Goal: Task Accomplishment & Management: Manage account settings

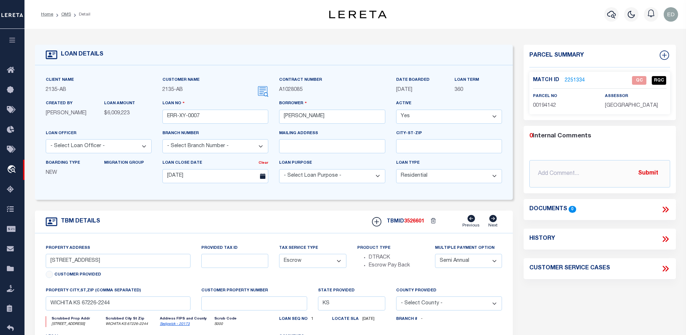
select select "200"
select select "10"
select select "Escrow"
select select "2"
click at [66, 15] on link "OMS" at bounding box center [66, 14] width 10 height 4
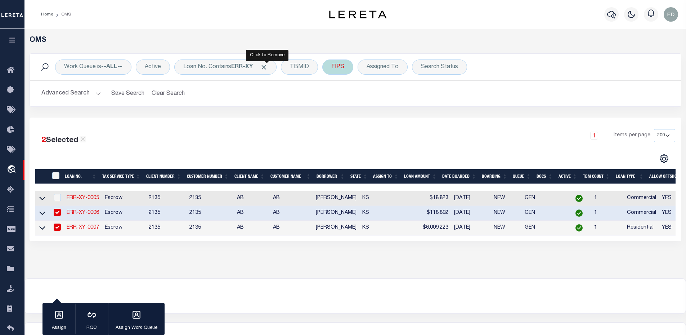
click at [267, 67] on span "Click to Remove" at bounding box center [264, 67] width 8 height 8
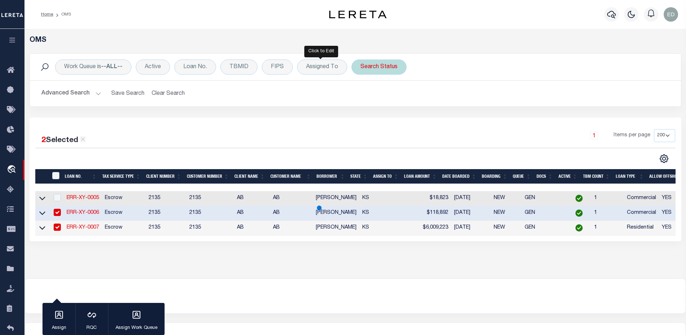
click at [366, 67] on div "Search Status" at bounding box center [378, 66] width 55 height 15
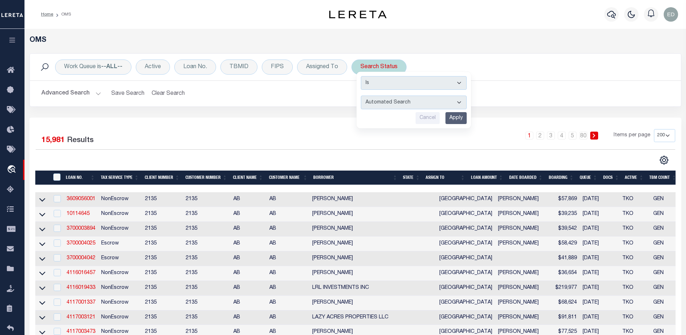
click at [379, 103] on select "Automated Search Bad Parcel Complete Duplicate Parcel High Dollar Reporting In …" at bounding box center [414, 102] width 106 height 14
select select "ND"
click at [361, 95] on select "Automated Search Bad Parcel Complete Duplicate Parcel High Dollar Reporting In …" at bounding box center [414, 102] width 106 height 14
click at [454, 116] on input "Apply" at bounding box center [455, 118] width 21 height 12
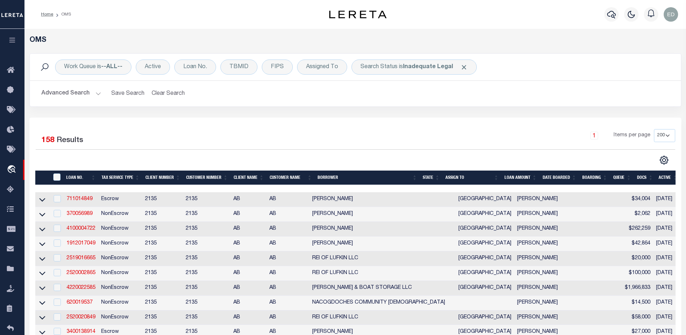
click at [87, 246] on link "1912017049" at bounding box center [81, 243] width 29 height 5
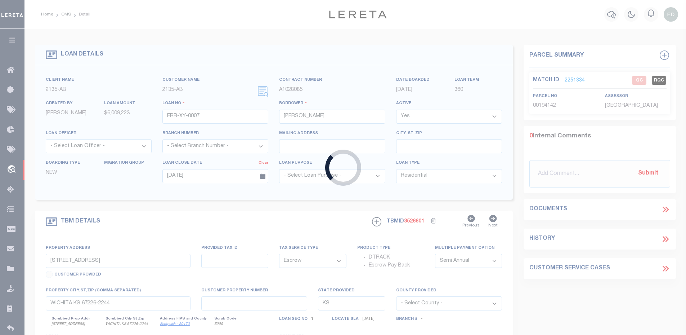
type input "1912017049"
type input "[PERSON_NAME]"
select select "False"
select select "8018"
select select "2599"
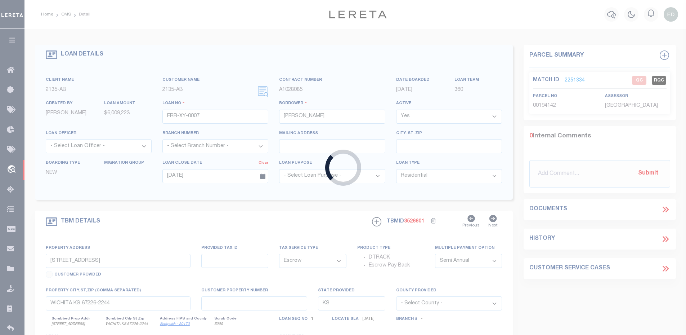
type input "8315 CROOKED TRL"
type input "[GEOGRAPHIC_DATA], [GEOGRAPHIC_DATA] 75703"
select select
select select "NonEscrow"
select select "2599"
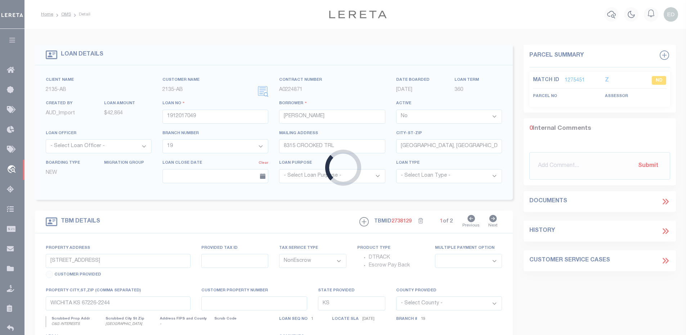
select select "8018"
type input "O&G INTERESTS"
select select
type input "[GEOGRAPHIC_DATA]"
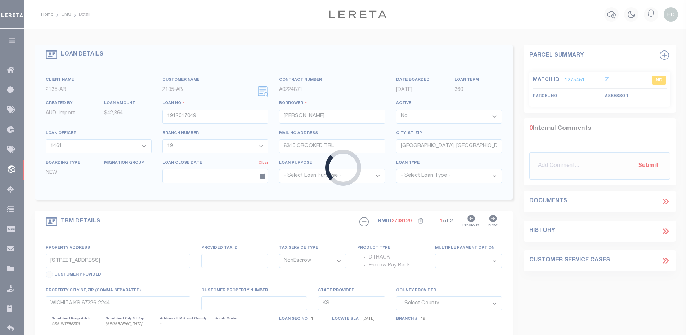
select select "Wood"
type textarea "1% INTEREST IN THE [PERSON_NAME][GEOGRAPHIC_DATA], [GEOGRAPHIC_DATA][PERSON_NAM…"
type textarea "Please remove these from the monitoring and billing since they should not be tr…"
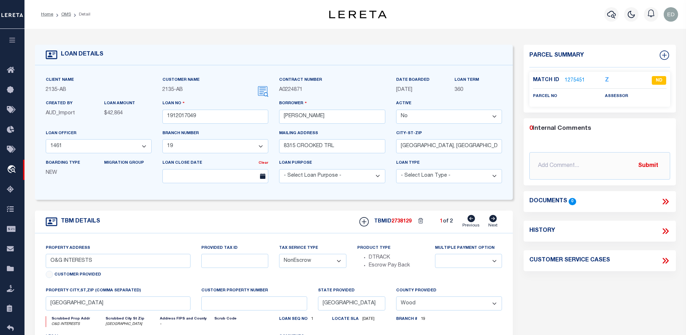
click at [664, 201] on icon at bounding box center [665, 201] width 9 height 9
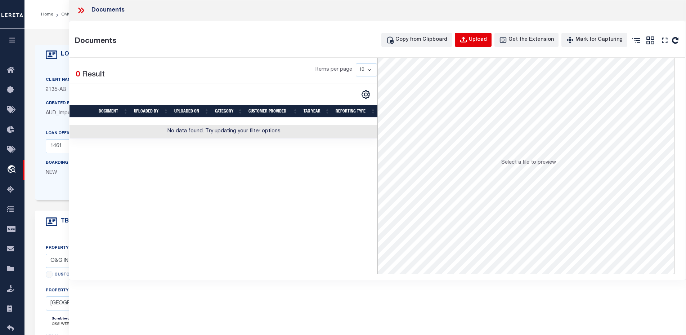
click at [482, 38] on div "Upload" at bounding box center [478, 40] width 18 height 8
select select
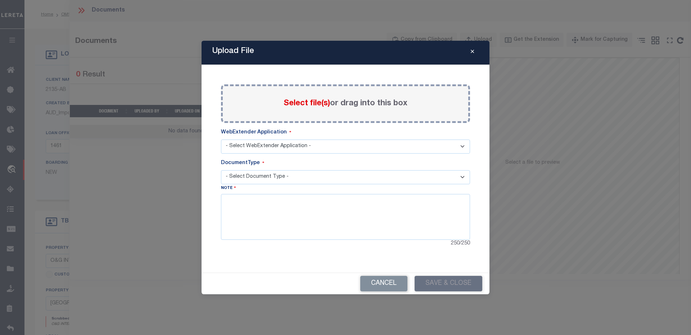
click at [317, 106] on span "Select file(s)" at bounding box center [307, 103] width 46 height 8
click at [0, 0] on input "Select file(s) or drag into this box" at bounding box center [0, 0] width 0 height 0
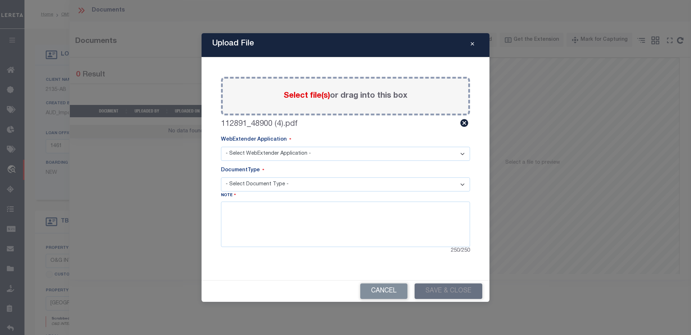
click at [276, 152] on select "- Select WebExtender Application - Services Borrower Correspondence" at bounding box center [345, 154] width 249 height 14
select select "55"
click at [221, 147] on select "- Select WebExtender Application - Services Borrower Correspondence" at bounding box center [345, 154] width 249 height 14
click at [255, 176] on div "DocumentType" at bounding box center [345, 171] width 249 height 11
click at [253, 180] on select "- Select Document Type - Proof of Delinquent Tax Payment" at bounding box center [345, 184] width 249 height 14
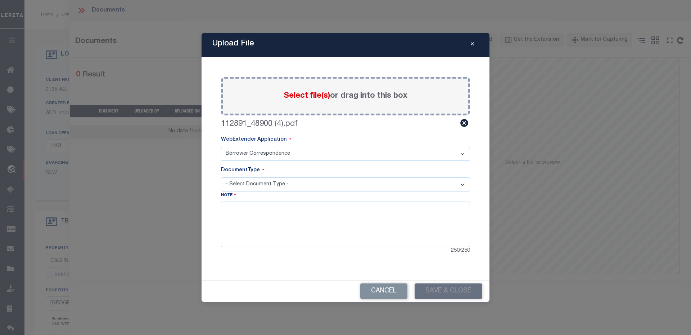
select select "POP"
click at [221, 177] on select "- Select Document Type - Proof of Delinquent Tax Payment" at bounding box center [345, 184] width 249 height 14
click at [258, 218] on textarea at bounding box center [345, 223] width 249 height 45
type textarea "test"
click at [461, 287] on button "Save & Close" at bounding box center [449, 290] width 68 height 15
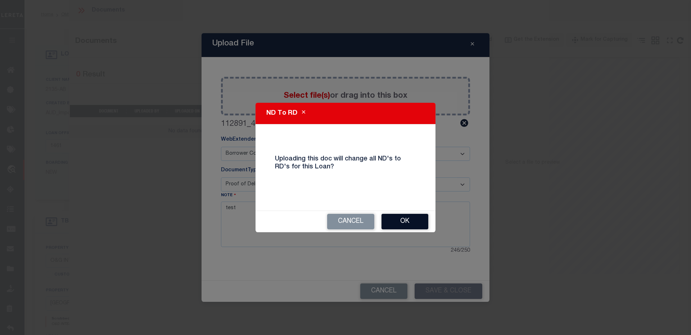
click at [403, 221] on button "OK" at bounding box center [405, 221] width 47 height 15
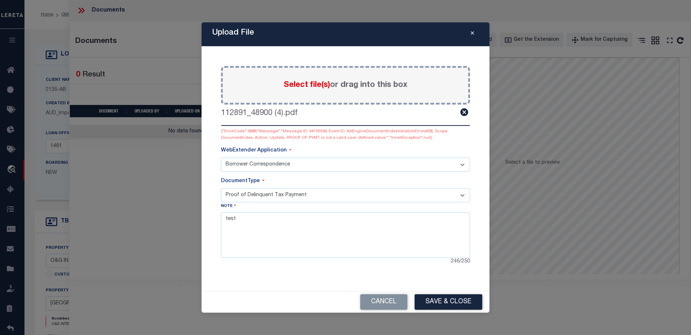
click at [245, 190] on select "- Select Document Type - Proof of Delinquent Tax Payment" at bounding box center [345, 195] width 249 height 14
click at [317, 141] on div "Paste copied image or file into this box Select file(s) or drag into this box 1…" at bounding box center [345, 165] width 249 height 199
click at [470, 35] on button "Close" at bounding box center [472, 34] width 13 height 9
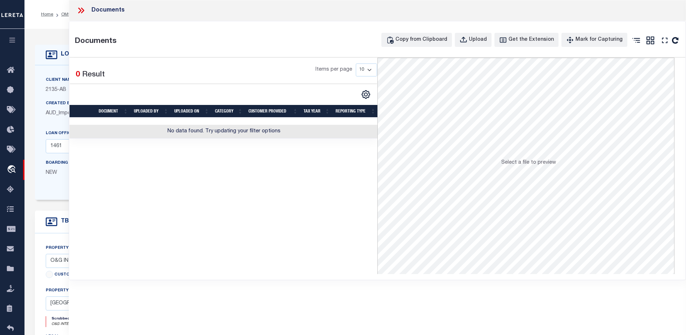
click at [81, 9] on icon at bounding box center [80, 10] width 9 height 9
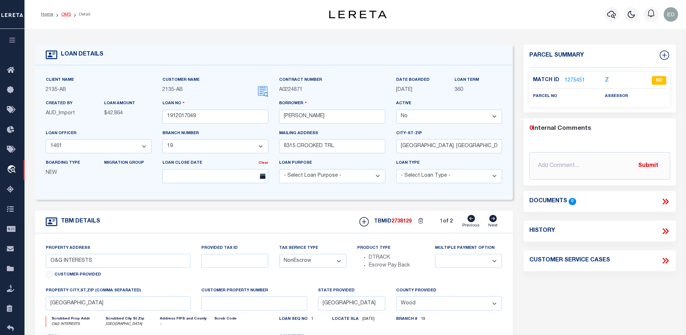
click at [65, 15] on link "OMS" at bounding box center [66, 14] width 10 height 4
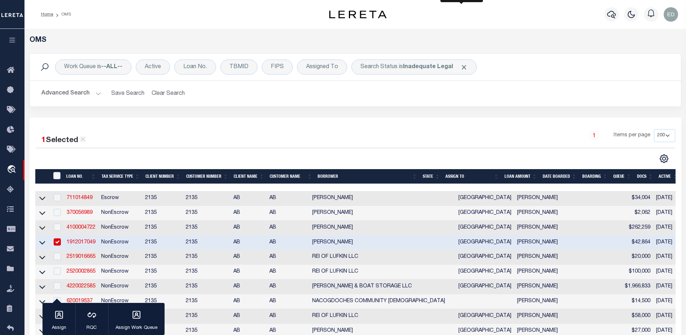
click at [461, 67] on span "Click to Remove" at bounding box center [464, 67] width 8 height 8
click at [188, 70] on div "Loan No." at bounding box center [195, 66] width 42 height 15
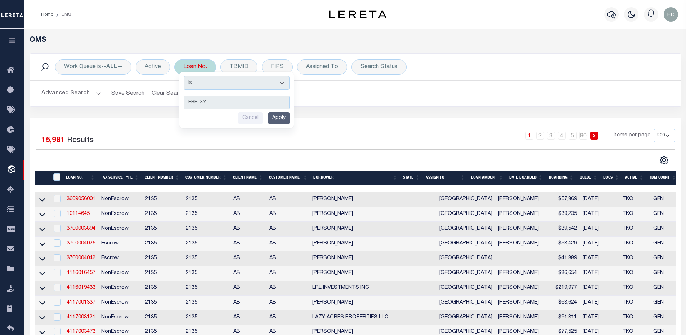
type input "ERR-XY"
click at [205, 83] on select "Is Contains" at bounding box center [237, 83] width 106 height 14
select select "c"
click at [184, 76] on select "Is Contains" at bounding box center [237, 83] width 106 height 14
click at [289, 117] on input "Apply" at bounding box center [278, 118] width 21 height 12
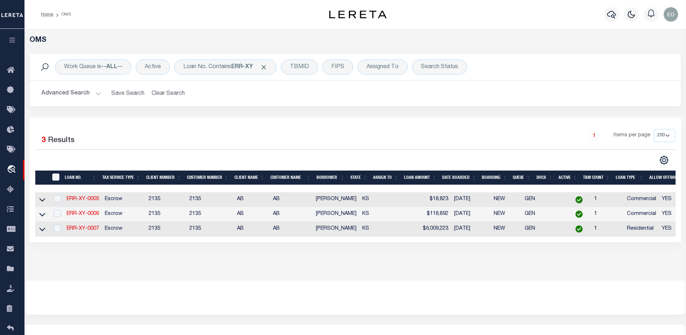
drag, startPoint x: 54, startPoint y: 100, endPoint x: 54, endPoint y: 94, distance: 5.4
click at [54, 99] on button "Advanced Search" at bounding box center [71, 93] width 60 height 14
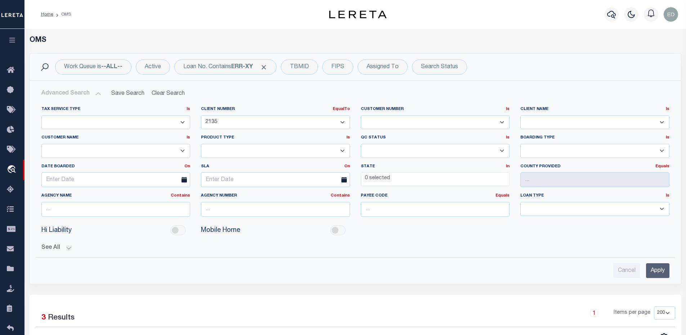
click at [54, 94] on button "Advanced Search" at bounding box center [71, 93] width 60 height 14
click at [309, 121] on select "1011 1012 1013 1014 101814 101862 1019 1042 1049 1052 1053 1055 1058 1061 1063 …" at bounding box center [275, 122] width 149 height 14
select select
click at [201, 115] on select "1011 1012 1013 1014 101814 101862 1019 1042 1049 1052 1053 1055 1058 1061 1063 …" at bounding box center [275, 122] width 149 height 14
click at [657, 269] on input "Apply" at bounding box center [657, 270] width 23 height 15
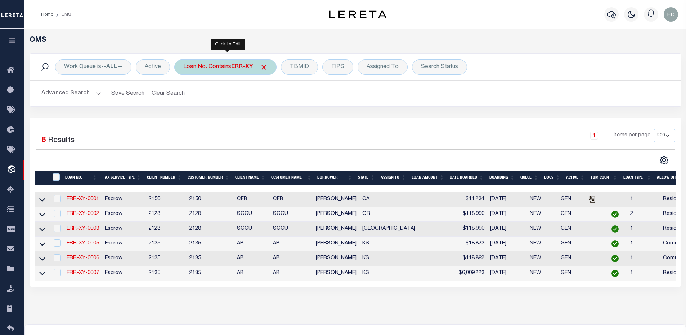
click at [220, 62] on div "Loan No. Contains ERR-XY" at bounding box center [225, 66] width 102 height 15
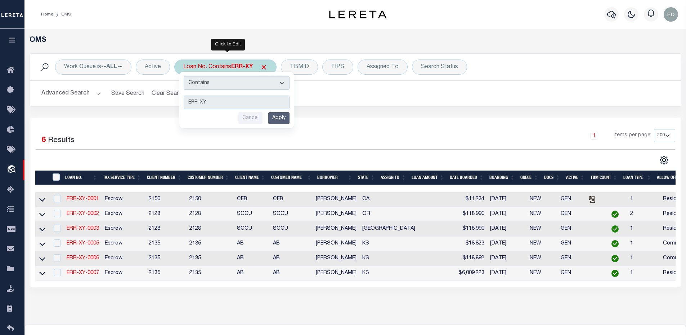
click at [278, 117] on input "Apply" at bounding box center [278, 118] width 21 height 12
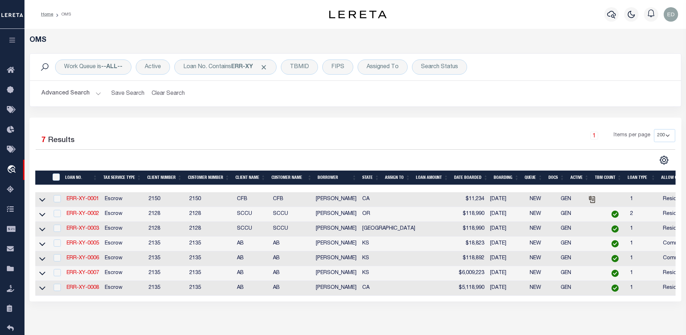
click at [97, 179] on th "LOAN NO." at bounding box center [81, 177] width 38 height 15
click at [92, 199] on link "ERR-XY-0008" at bounding box center [83, 198] width 32 height 5
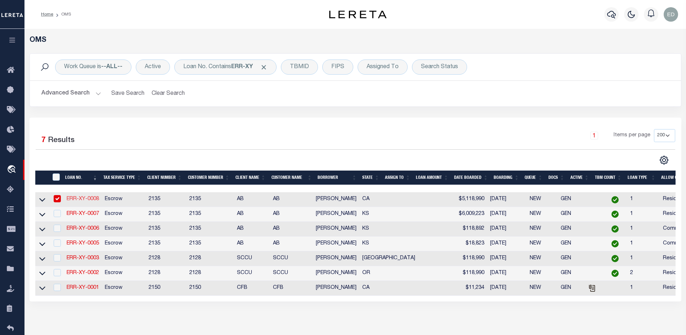
type input "ERR-XY-0008"
type input "[PERSON_NAME]"
select select "True"
select select
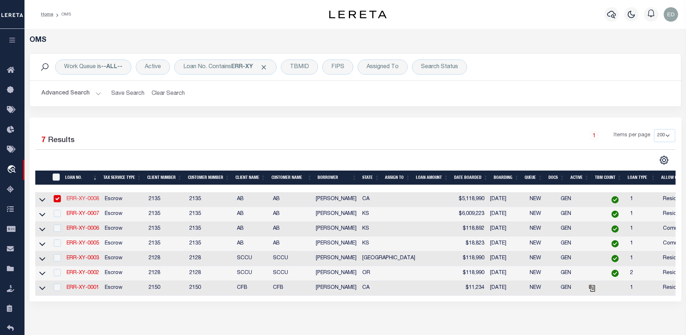
type input "[DATE]"
select select "10"
select select "Escrow"
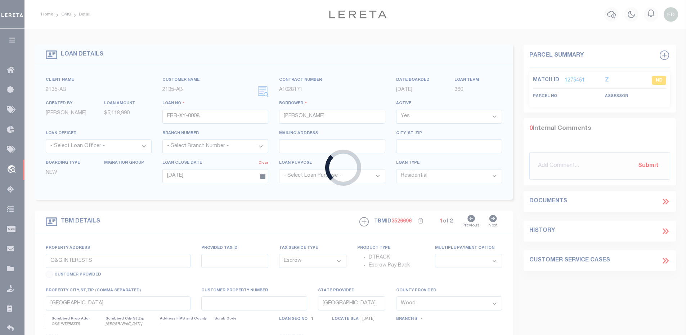
type input "15917 VIA DEL SOL"
select select
type input "[GEOGRAPHIC_DATA]-2435"
type input "CA"
select select
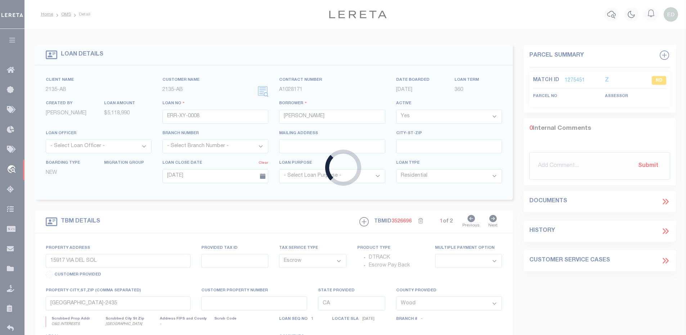
type textarea ", [GEOGRAPHIC_DATA]"
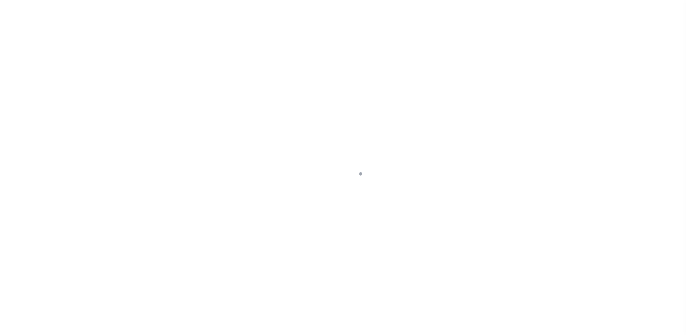
select select "10"
select select "Escrow"
type input "15917 VIA DEL SOL"
select select
type input "[GEOGRAPHIC_DATA]-2435"
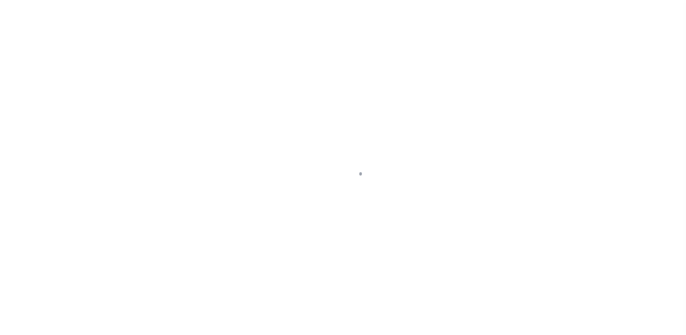
type input "CA"
select select
type textarea ", [GEOGRAPHIC_DATA]"
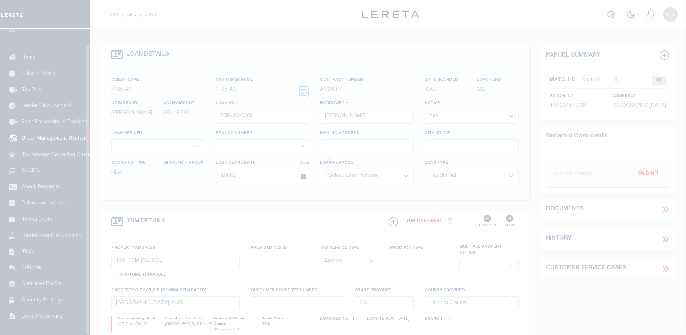
scroll to position [16, 0]
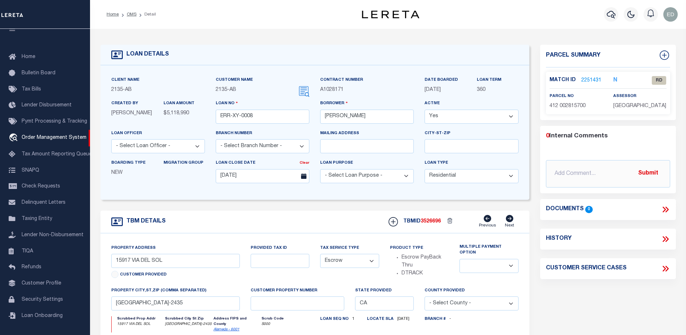
click at [589, 79] on link "2251431" at bounding box center [591, 81] width 20 height 8
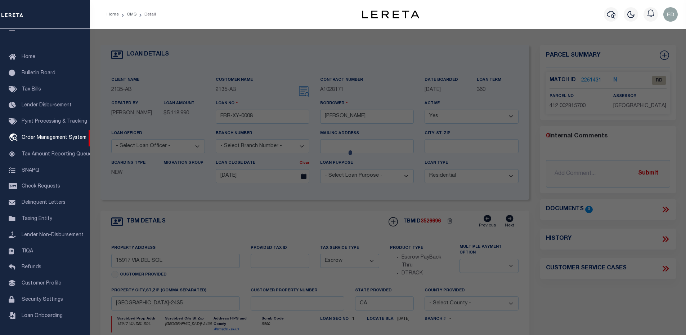
checkbox input "false"
select select "RD"
type input "COLEMAN JAMES E TRUST"
select select "ATL"
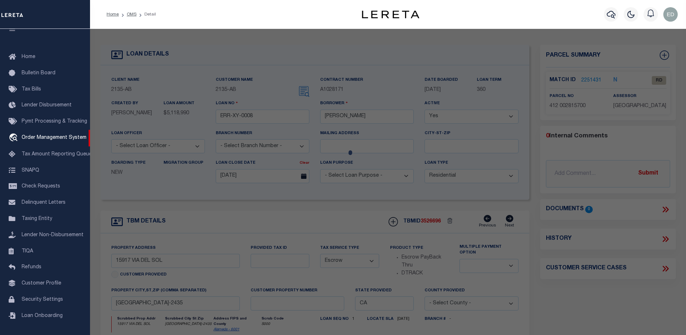
select select "ADD"
type input "15917 VIA DEL SOL"
checkbox input "false"
type input "SAN LORENZO, CA 94580"
type textarea "TRACT 690 BLK 5 LOT 26"
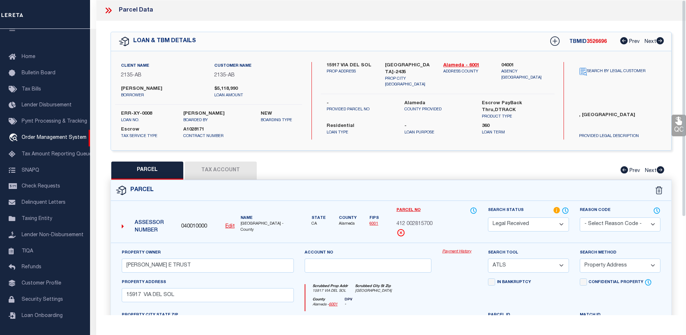
click at [557, 211] on icon at bounding box center [556, 210] width 6 height 6
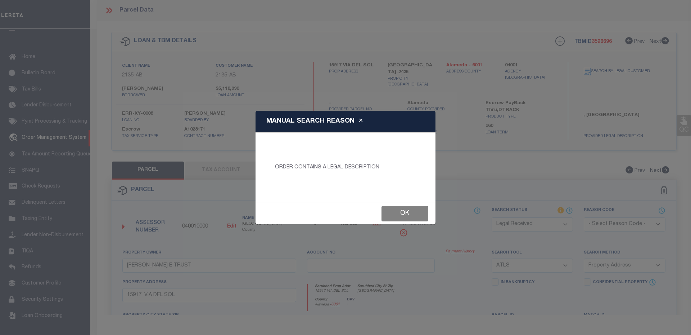
click at [410, 212] on button "Ok" at bounding box center [405, 213] width 47 height 15
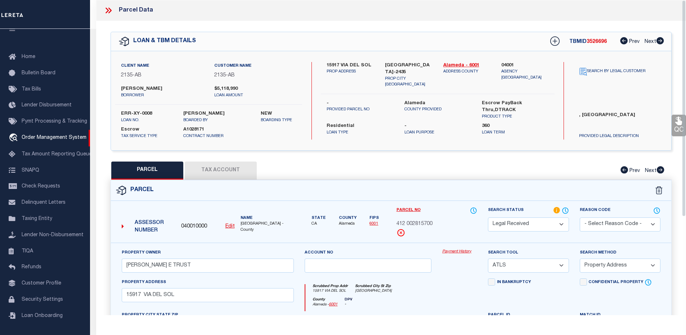
click at [107, 8] on icon at bounding box center [108, 10] width 9 height 9
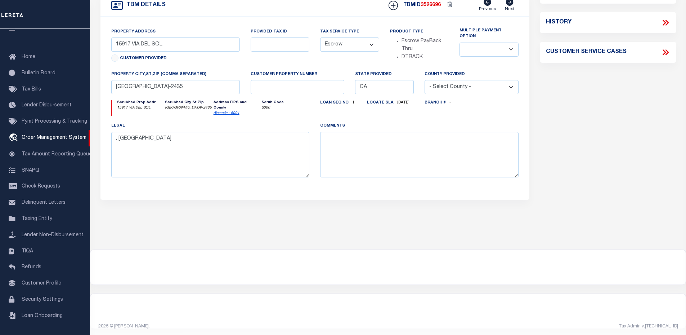
scroll to position [0, 0]
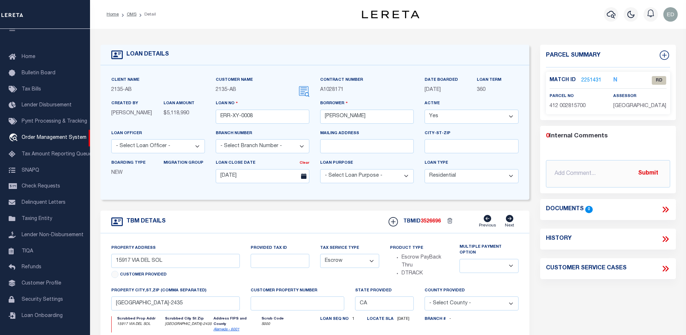
click at [126, 9] on ol "Home OMS Detail" at bounding box center [131, 14] width 61 height 15
click at [129, 13] on link "OMS" at bounding box center [132, 14] width 10 height 4
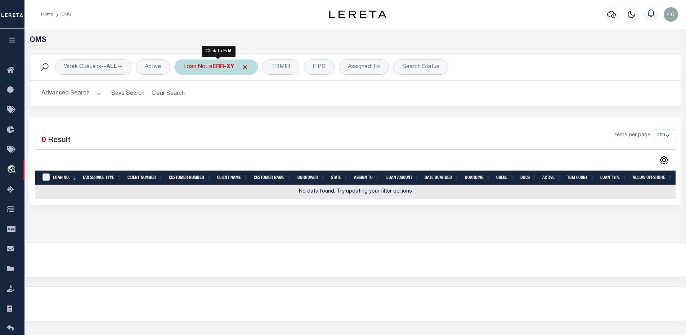
click at [196, 68] on div "Loan No. is ERR-XY" at bounding box center [216, 66] width 84 height 15
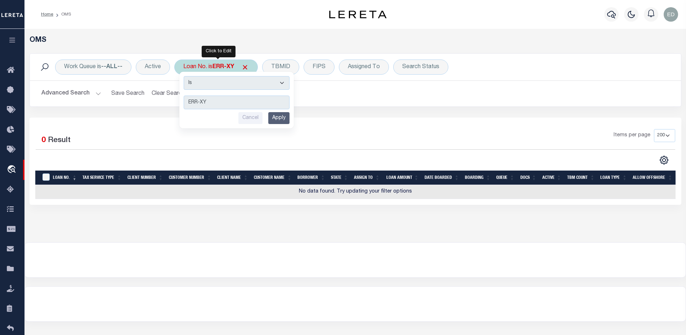
click at [226, 89] on select "Is Contains" at bounding box center [237, 83] width 106 height 14
select select "c"
click at [184, 76] on select "Is Contains" at bounding box center [237, 83] width 106 height 14
click at [269, 121] on div "Cancel Apply" at bounding box center [237, 118] width 106 height 12
click at [269, 120] on div "Cancel Apply" at bounding box center [237, 118] width 106 height 12
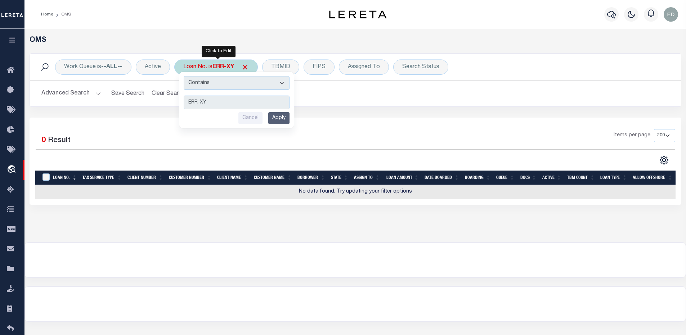
click at [272, 120] on input "Apply" at bounding box center [278, 118] width 21 height 12
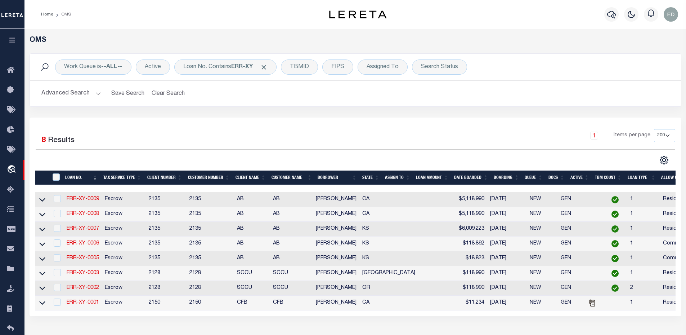
scroll to position [108, 0]
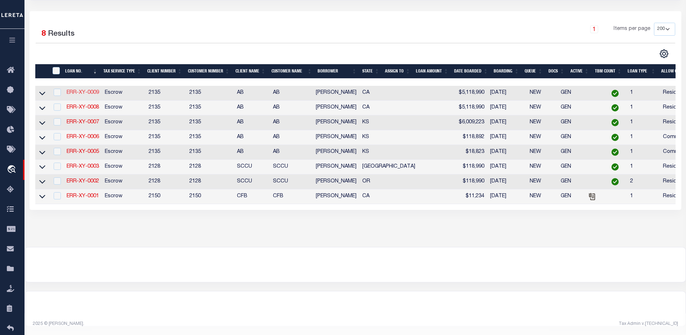
click at [92, 91] on link "ERR-XY-0009" at bounding box center [83, 92] width 32 height 5
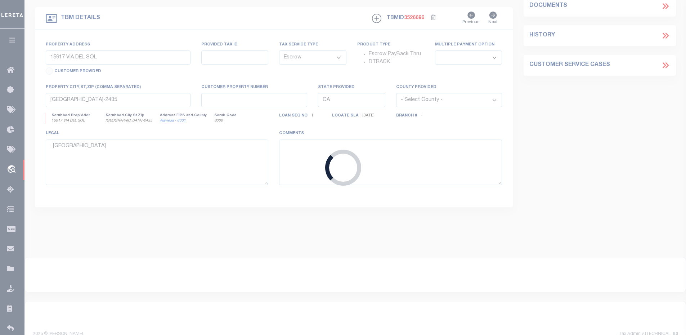
type input "ERR-XY-0009"
select select
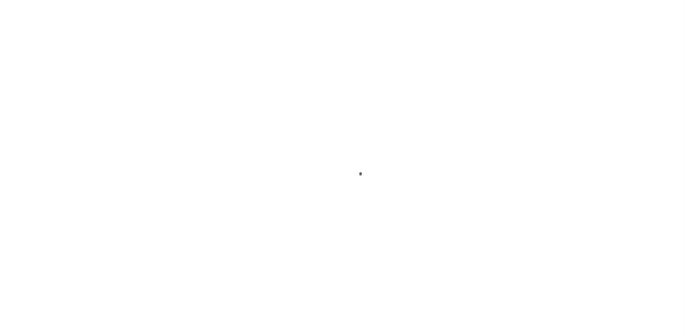
select select "10"
select select "Escrow"
type input "15917 VIA DEL SOL"
select select
type input "[GEOGRAPHIC_DATA]-2435"
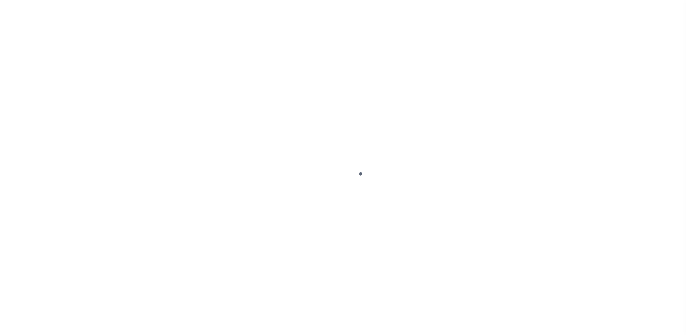
type input "CA"
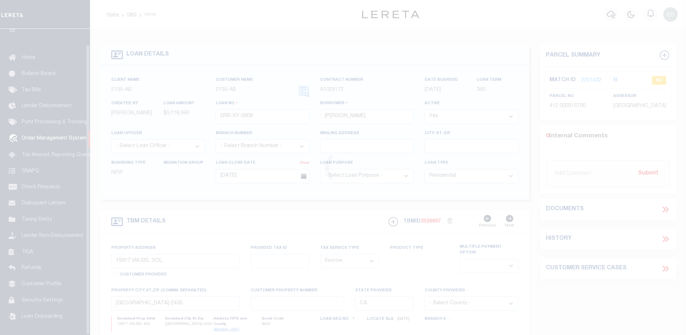
scroll to position [16, 0]
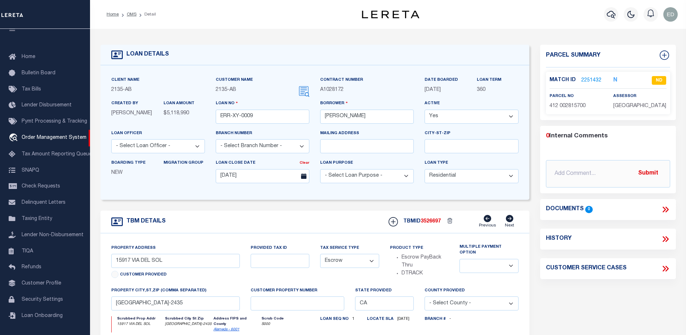
click at [586, 81] on link "2251432" at bounding box center [591, 81] width 20 height 8
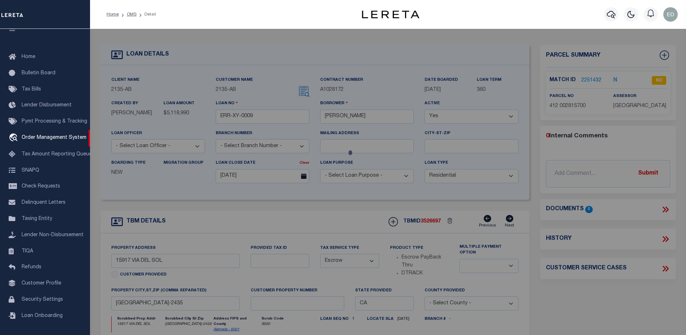
checkbox input "false"
select select "ND"
type input "[PERSON_NAME] E TRUST"
select select "ATL"
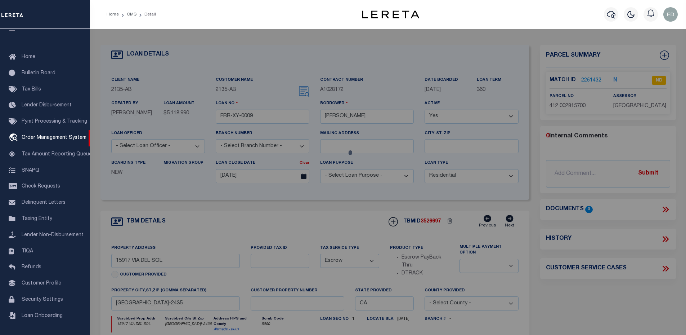
select select "ADD"
type input "15917 VIA DEL SOL"
checkbox input "false"
type input "SAN LORENZO, CA 94580"
type textarea "TRACT 690 BLK 5 LOT 26"
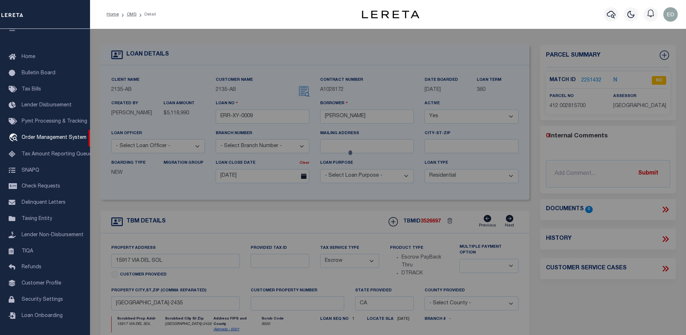
type textarea "High Loan Amount. Please Provide a Complete Legal Description."
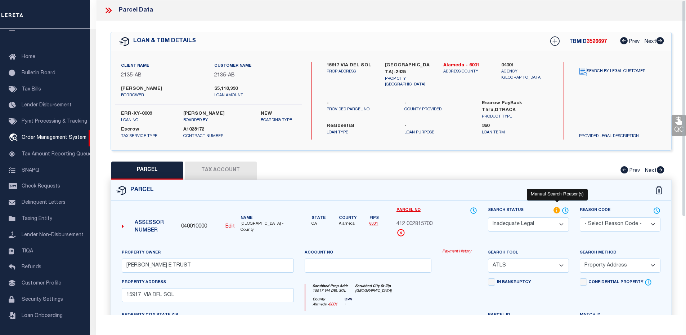
click at [556, 209] on icon at bounding box center [556, 210] width 7 height 8
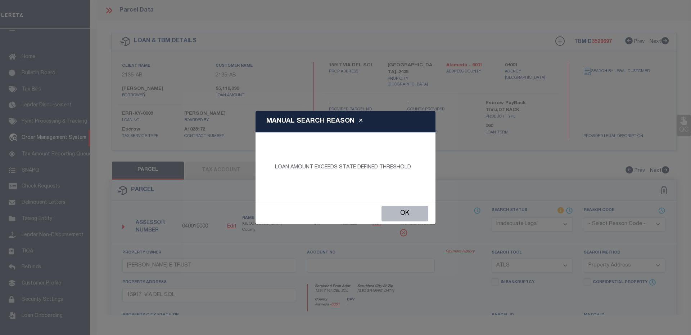
click at [403, 212] on button "Ok" at bounding box center [405, 213] width 47 height 15
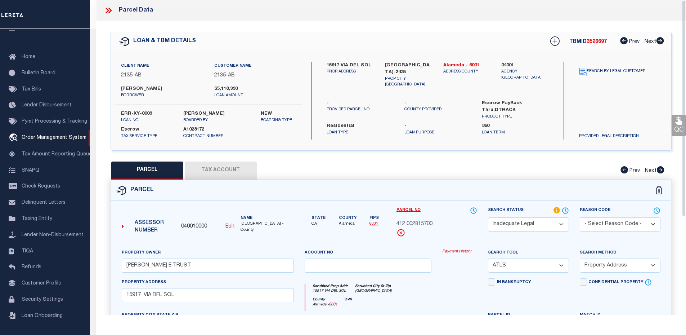
click at [107, 11] on icon at bounding box center [108, 10] width 9 height 9
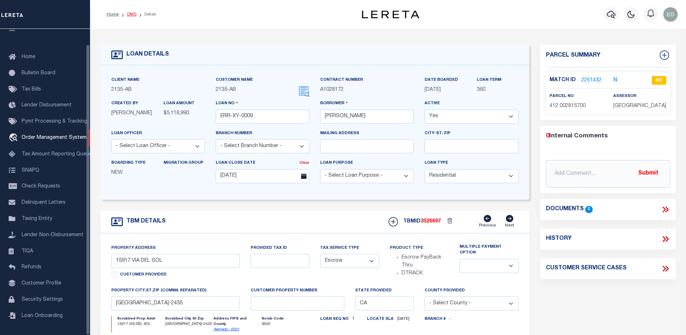
click at [130, 15] on link "OMS" at bounding box center [132, 14] width 10 height 4
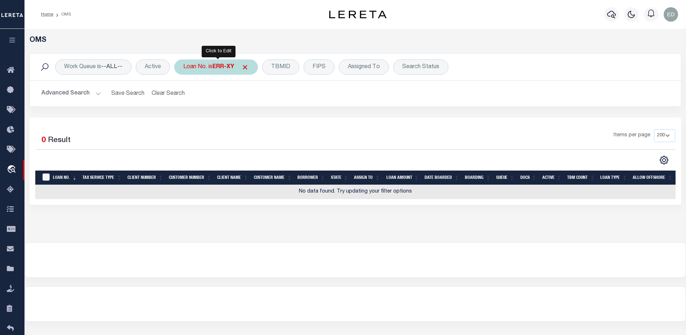
click at [212, 65] on div "Loan No. is ERR-XY" at bounding box center [216, 66] width 84 height 15
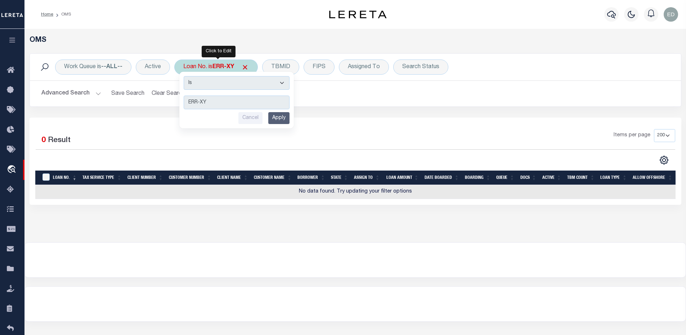
click at [221, 81] on select "Is Contains" at bounding box center [237, 83] width 106 height 14
select select "c"
click at [184, 76] on select "Is Contains" at bounding box center [237, 83] width 106 height 14
click at [284, 118] on input "Apply" at bounding box center [278, 118] width 21 height 12
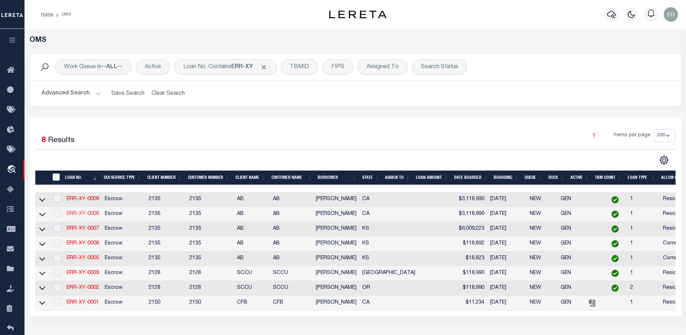
click at [89, 214] on link "ERR-XY-0008" at bounding box center [83, 213] width 32 height 5
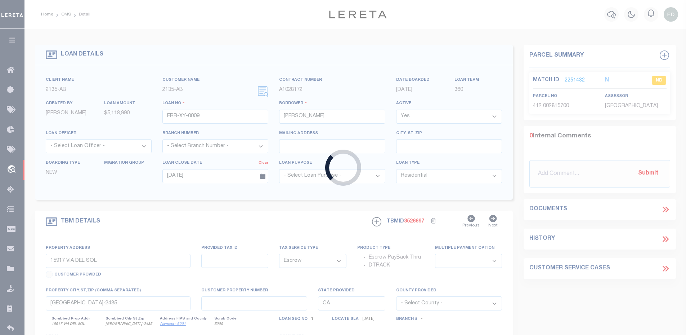
type input "ERR-XY-0008"
select select
type textarea ", [GEOGRAPHIC_DATA]"
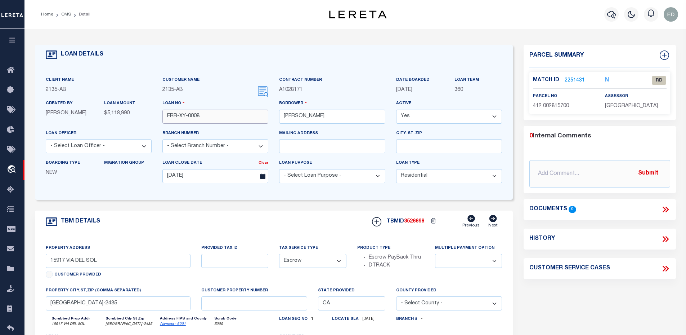
click at [214, 116] on input "ERR-XY-0008" at bounding box center [215, 116] width 106 height 14
click at [566, 311] on div "Parcel Summary Match ID 2251431 N parcel no 412 002815700 0 0" at bounding box center [599, 242] width 163 height 394
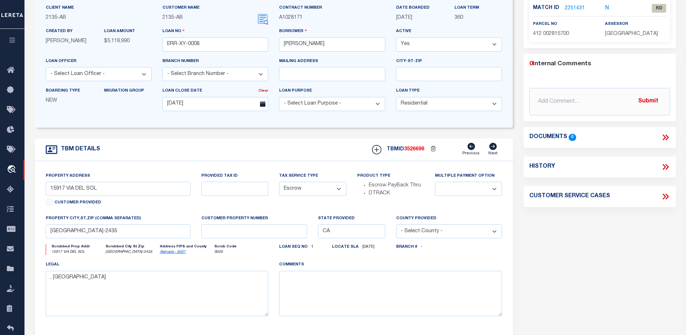
scroll to position [36, 0]
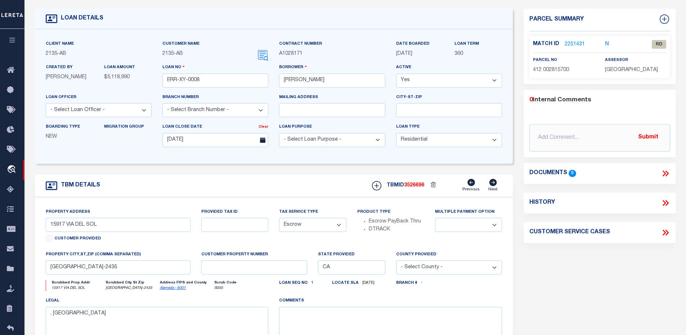
click at [417, 14] on div "LOAN DETAILS" at bounding box center [274, 19] width 478 height 21
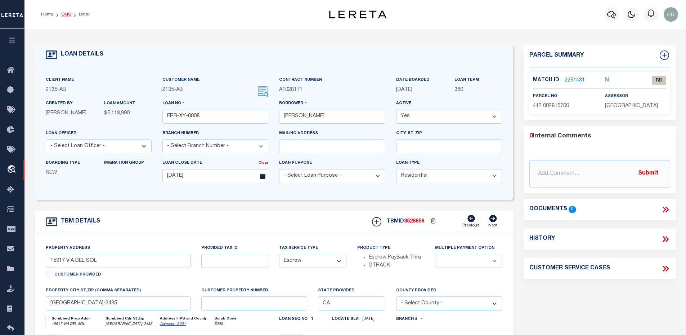
click at [63, 13] on link "OMS" at bounding box center [66, 14] width 10 height 4
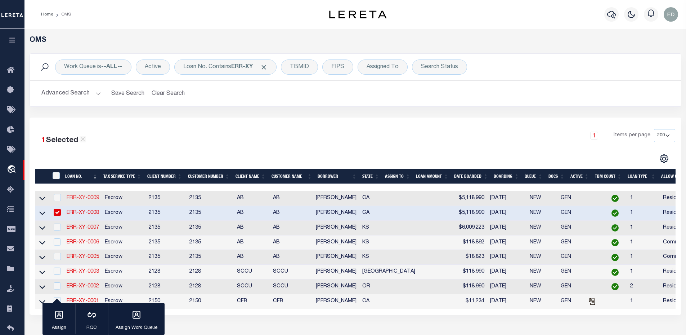
click at [95, 200] on link "ERR-XY-0009" at bounding box center [83, 197] width 32 height 5
type input "ERR-XY-0009"
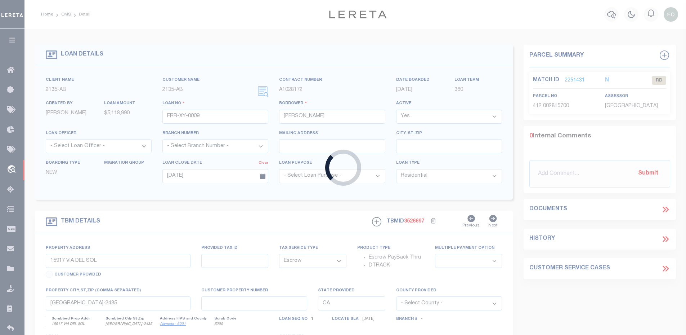
select select
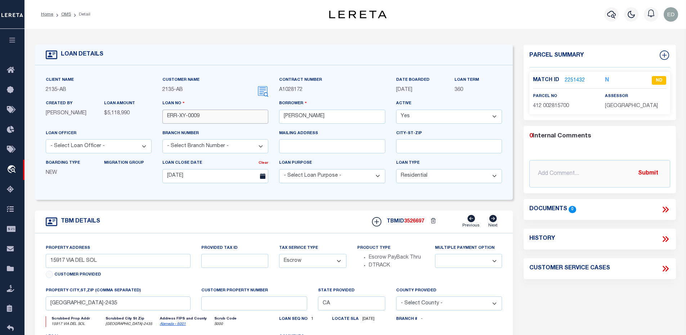
click at [193, 117] on input "ERR-XY-0009" at bounding box center [215, 116] width 106 height 14
